Goal: Information Seeking & Learning: Stay updated

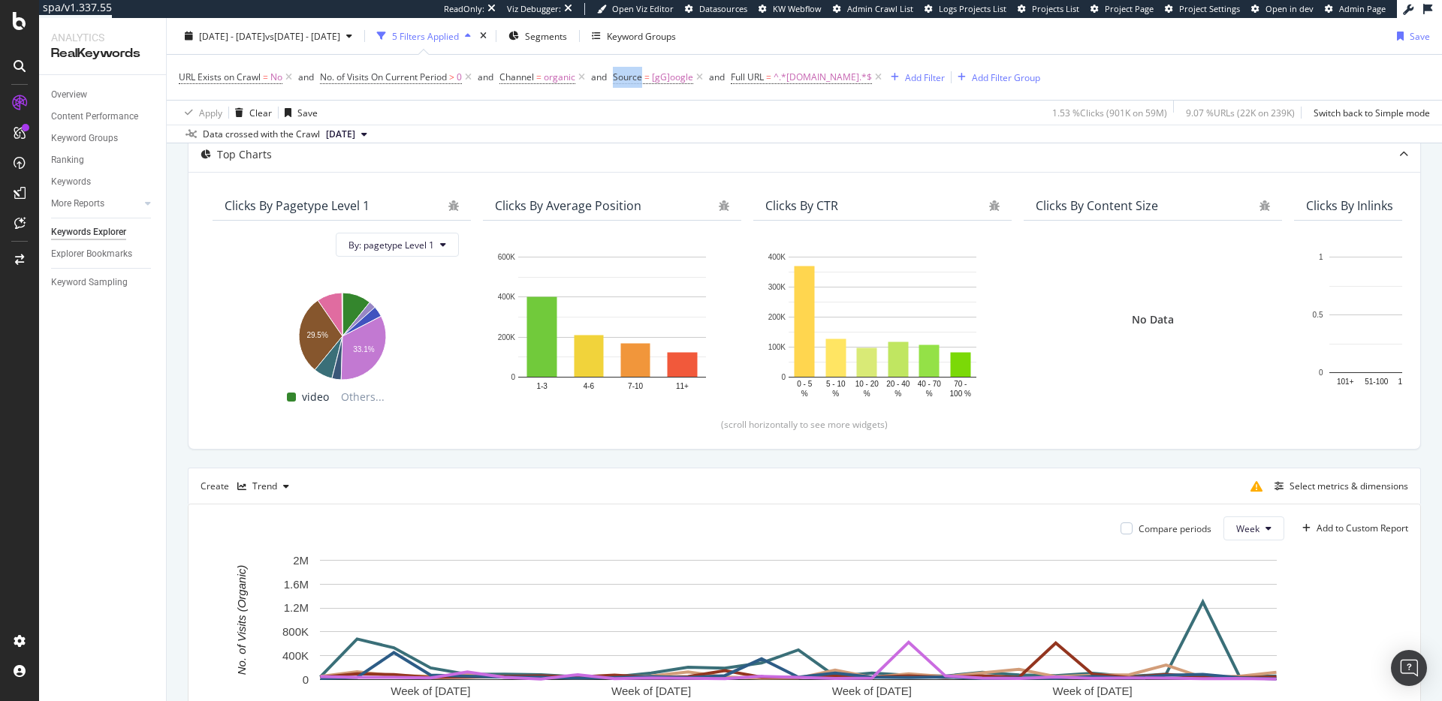
scroll to position [36, 0]
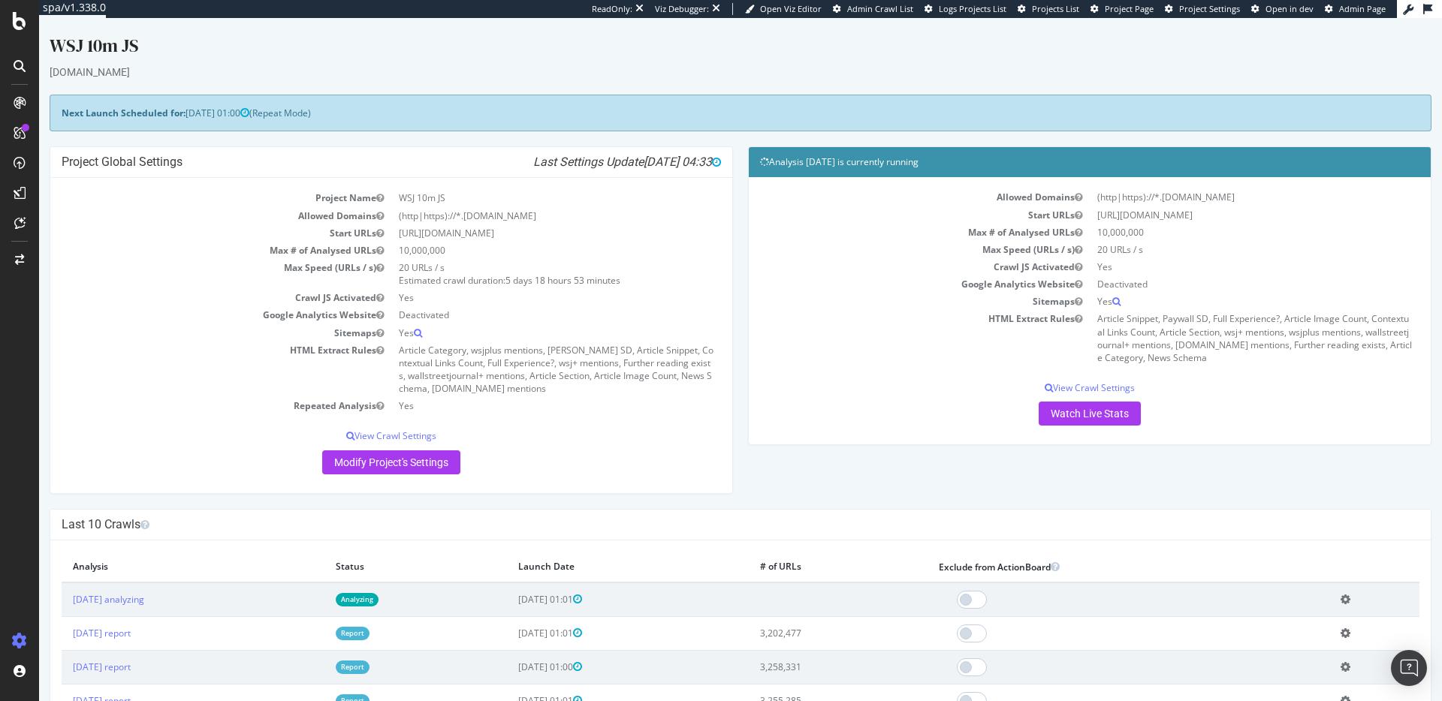
click at [551, 104] on div "Next Launch Scheduled for: 2025-10-11 01:00 (Repeat Mode)" at bounding box center [740, 113] width 1381 height 37
